Goal: Task Accomplishment & Management: Manage account settings

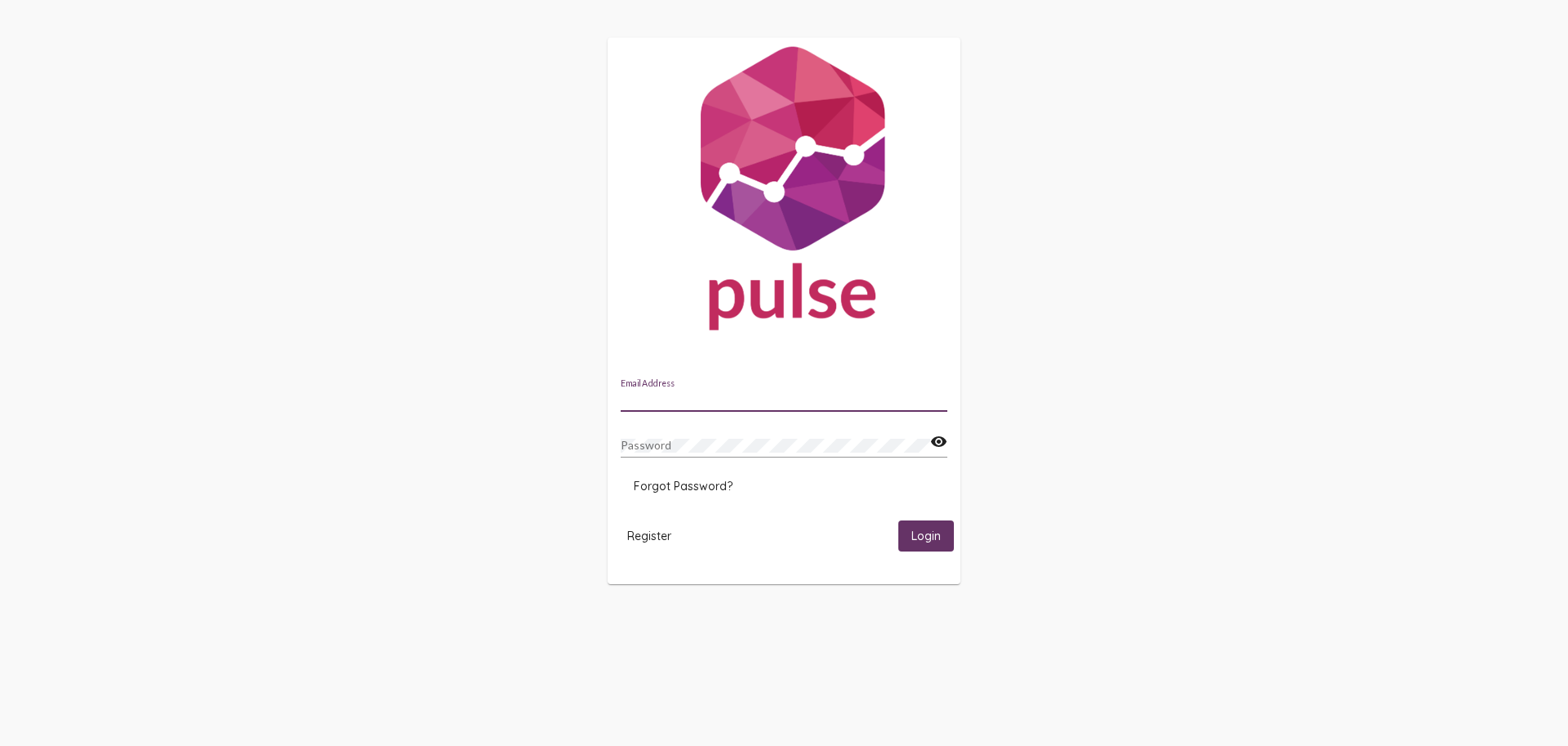
click at [673, 396] on input "Email Address" at bounding box center [784, 399] width 326 height 13
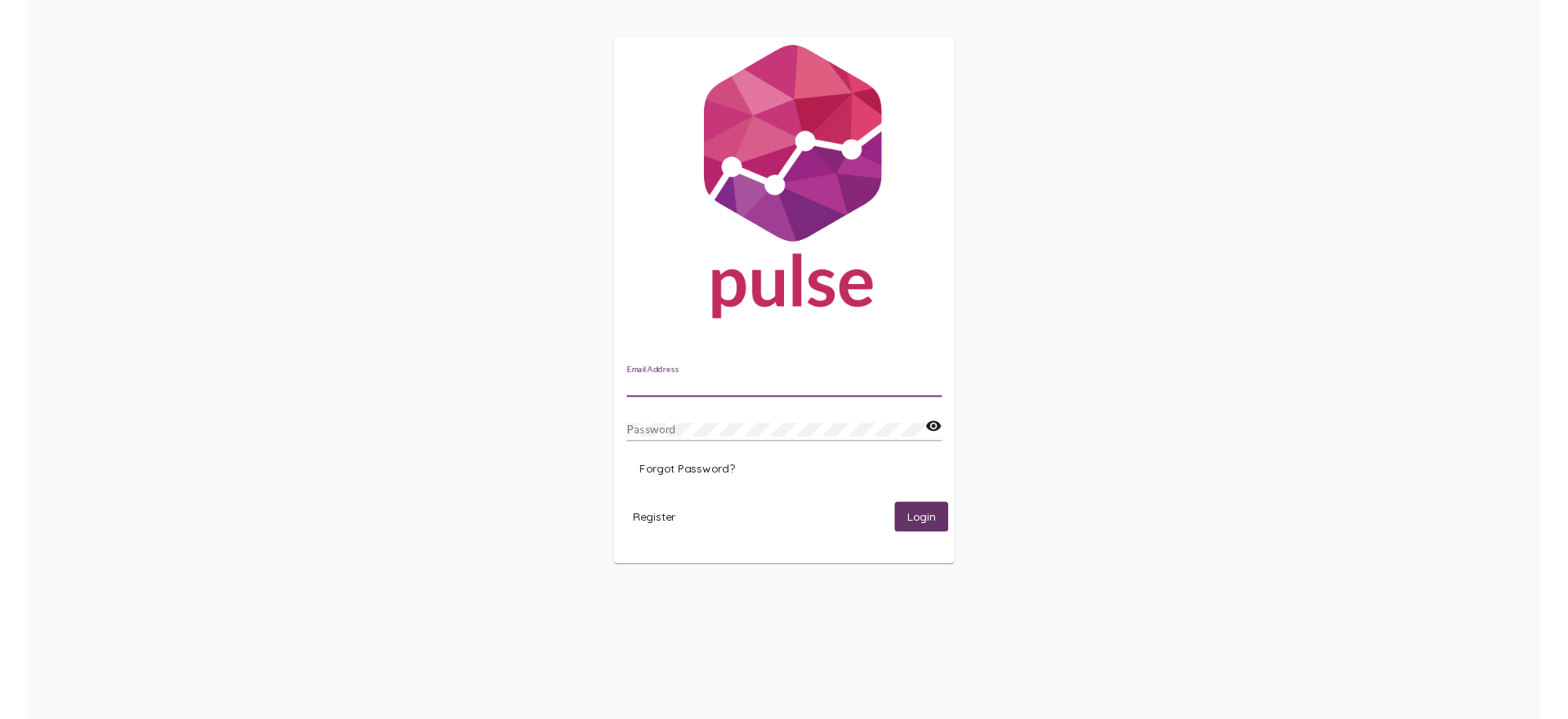
scroll to position [0, 1]
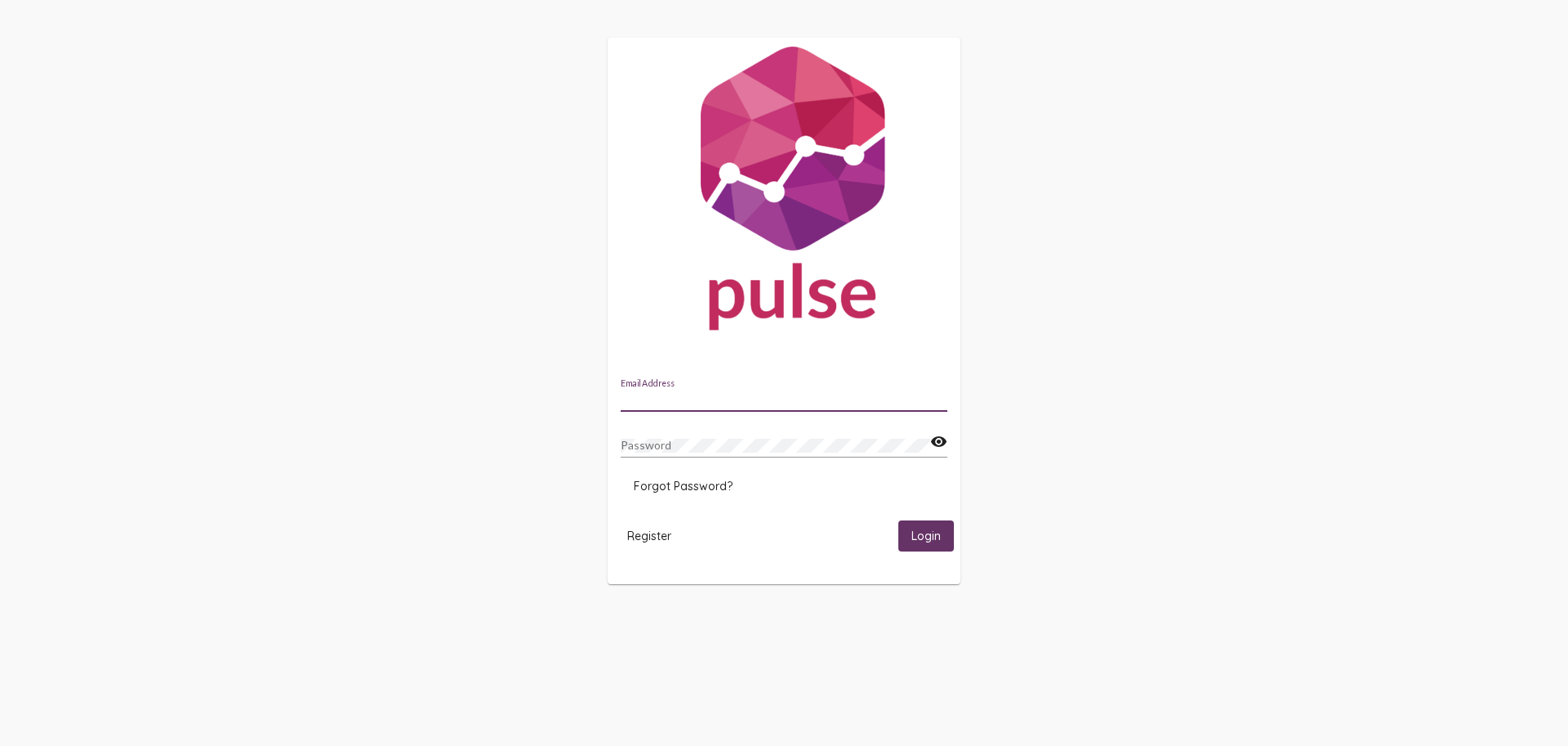
click at [691, 393] on input "Email Address" at bounding box center [784, 399] width 326 height 13
type input "[PERSON_NAME][EMAIL_ADDRESS][DOMAIN_NAME]"
click at [925, 536] on button "Login" at bounding box center [926, 535] width 55 height 30
click at [669, 435] on div "Password" at bounding box center [775, 440] width 310 height 32
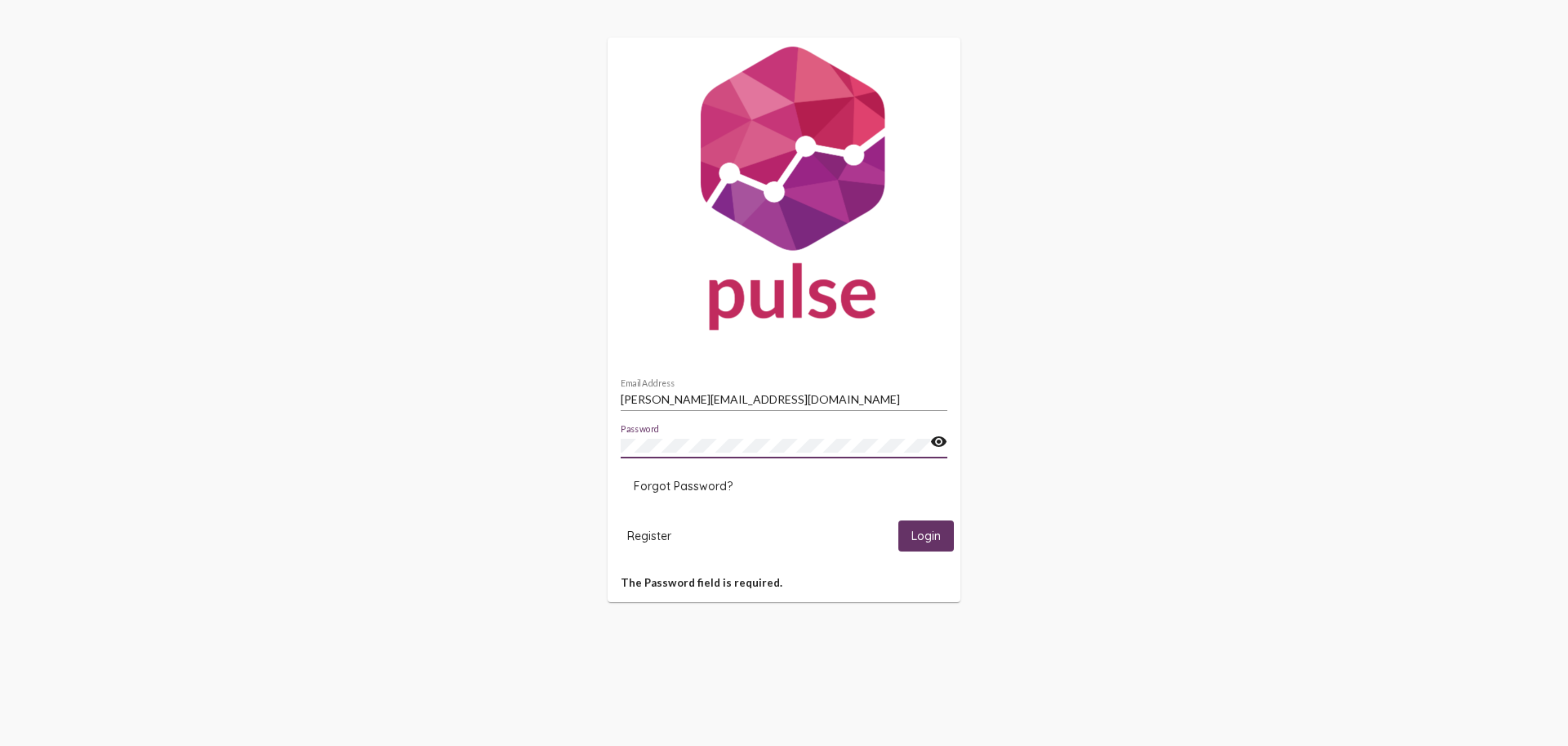
click at [925, 536] on button "Login" at bounding box center [926, 535] width 55 height 30
click at [940, 440] on mat-icon "visibility" at bounding box center [938, 441] width 17 height 19
click at [834, 465] on div "Password visibility_off" at bounding box center [784, 448] width 326 height 47
click at [925, 536] on button "Login" at bounding box center [926, 535] width 55 height 30
